Goal: Task Accomplishment & Management: Complete application form

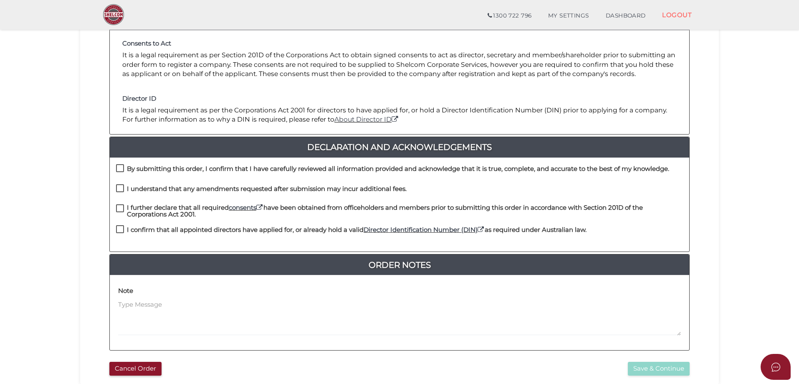
scroll to position [125, 0]
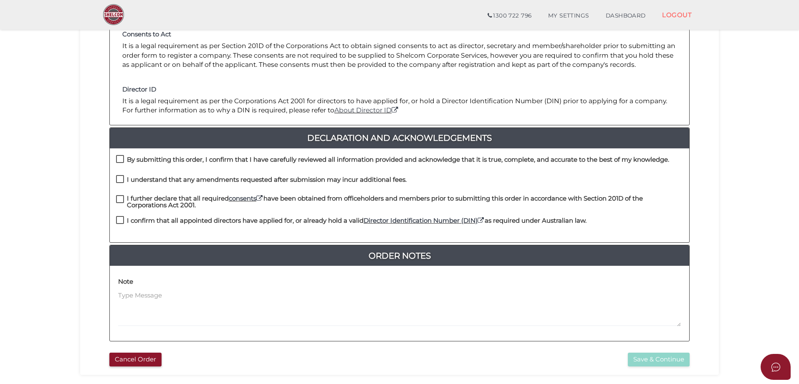
click at [126, 160] on label "By submitting this order, I confirm that I have carefully reviewed all informat…" at bounding box center [392, 161] width 553 height 10
checkbox input "true"
click at [129, 177] on h4 "I understand that any amendments requested after submission may incur additiona…" at bounding box center [267, 179] width 280 height 7
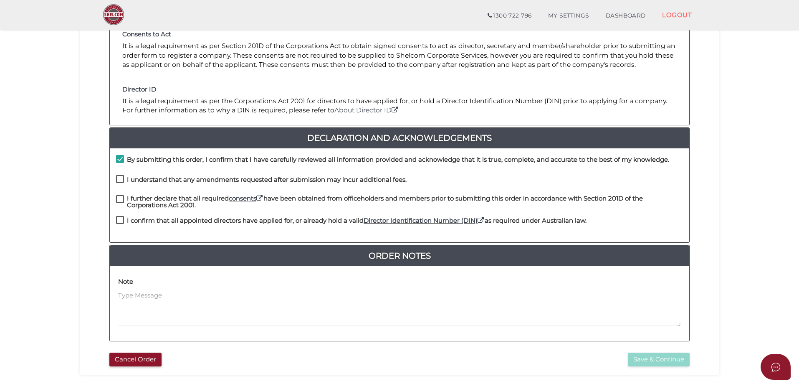
checkbox input "true"
click at [130, 200] on h4 "I further declare that all required consents have been obtained from officehold…" at bounding box center [405, 202] width 556 height 14
checkbox input "true"
click at [129, 217] on h4 "I confirm that all appointed directors have applied for, or already hold a vali…" at bounding box center [357, 220] width 460 height 7
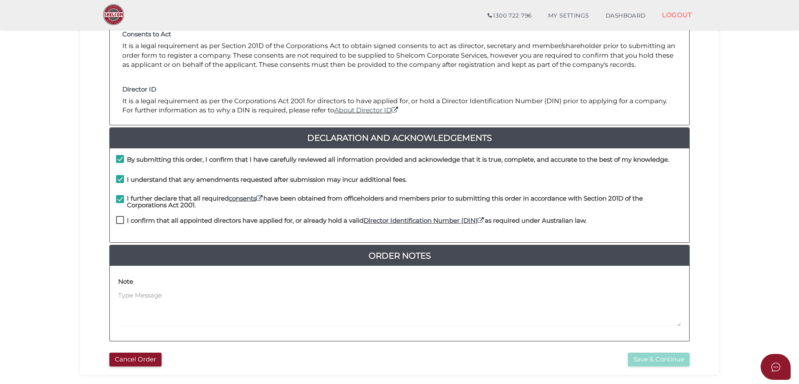
checkbox input "true"
